Goal: Check status: Check status

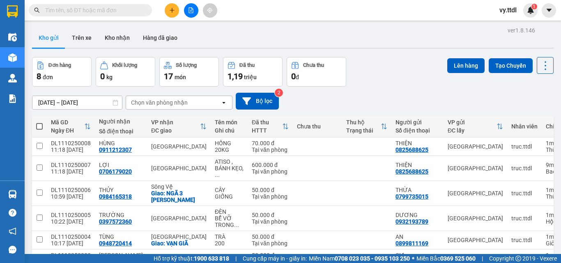
click at [196, 11] on button at bounding box center [191, 10] width 14 height 14
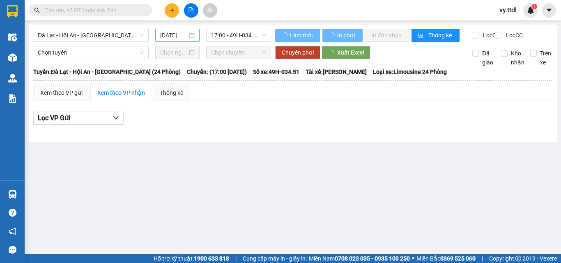
click at [168, 35] on input "[DATE]" at bounding box center [173, 35] width 27 height 9
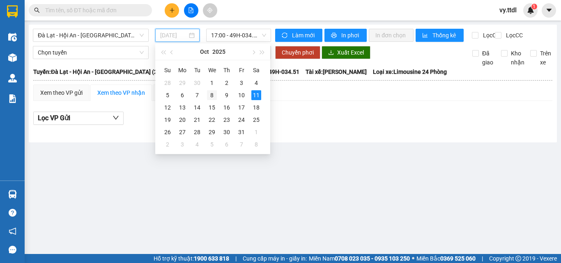
click at [214, 97] on div "8" at bounding box center [212, 95] width 10 height 10
type input "[DATE]"
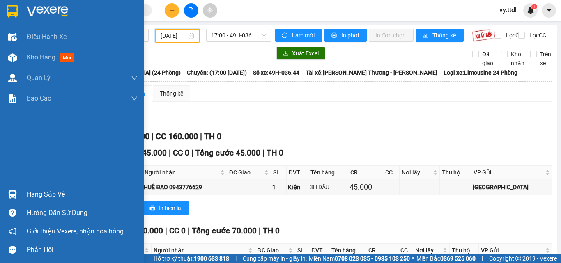
click at [5, 12] on div at bounding box center [12, 11] width 14 height 14
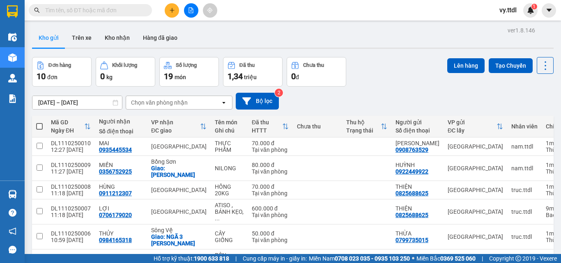
click at [408, 62] on div "Đơn hàng 10 đơn Khối lượng 0 kg Số lượng 19 món Đã thu 1,34 triệu Chưa thu 0 đ …" at bounding box center [293, 72] width 522 height 30
drag, startPoint x: 431, startPoint y: 48, endPoint x: 314, endPoint y: 3, distance: 125.3
click at [429, 48] on div at bounding box center [293, 48] width 522 height 1
